Goal: Find specific page/section: Find specific page/section

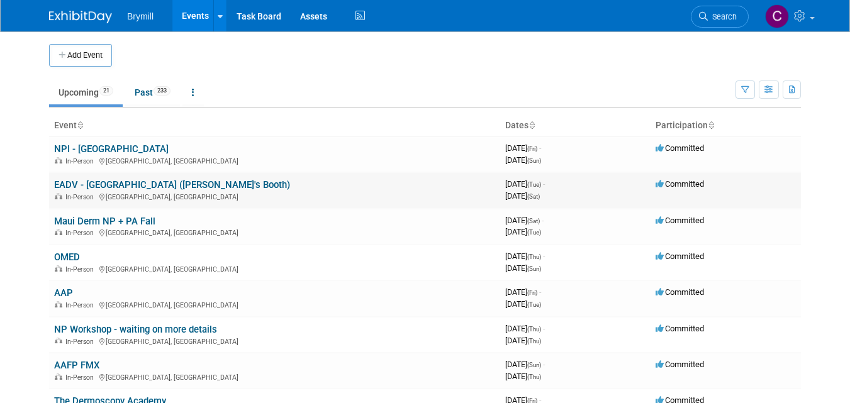
click at [146, 184] on link "EADV - [GEOGRAPHIC_DATA] ([PERSON_NAME]'s Booth)" at bounding box center [172, 184] width 236 height 11
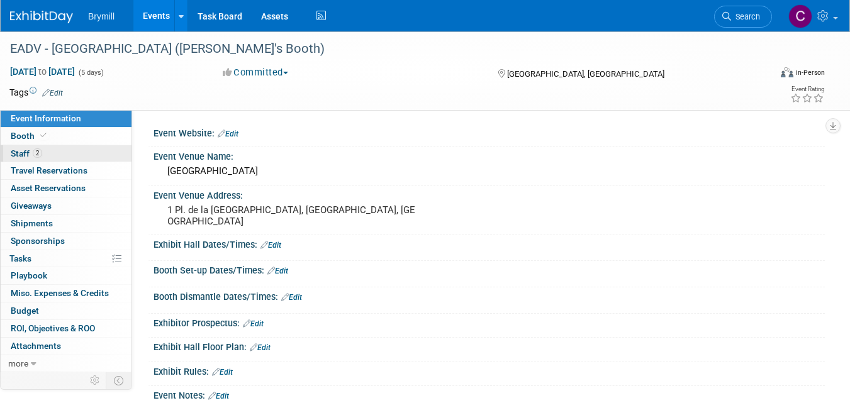
click at [22, 150] on span "Staff 2" at bounding box center [26, 153] width 31 height 10
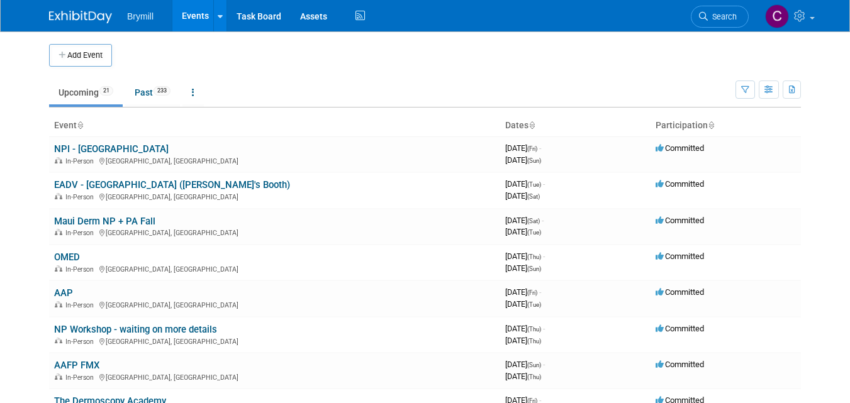
click at [277, 137] on td "NPI - Austin In-Person Austin, TX" at bounding box center [274, 155] width 451 height 36
click at [65, 291] on link "AAP" at bounding box center [63, 293] width 19 height 11
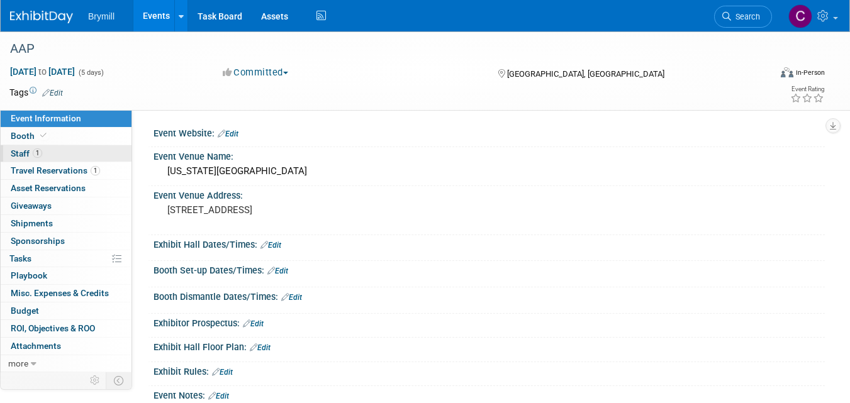
click at [21, 155] on span "Staff 1" at bounding box center [26, 153] width 31 height 10
